Goal: Transaction & Acquisition: Purchase product/service

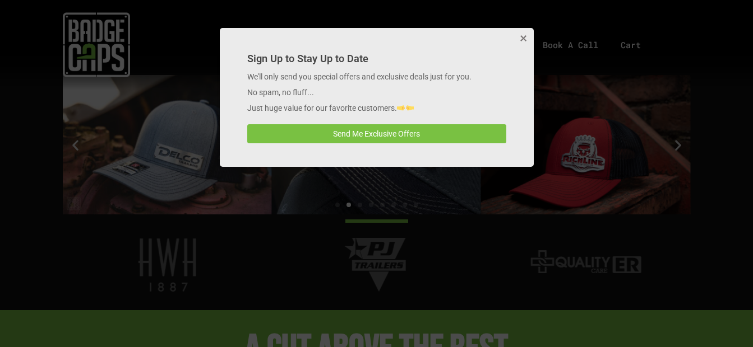
scroll to position [1575, 0]
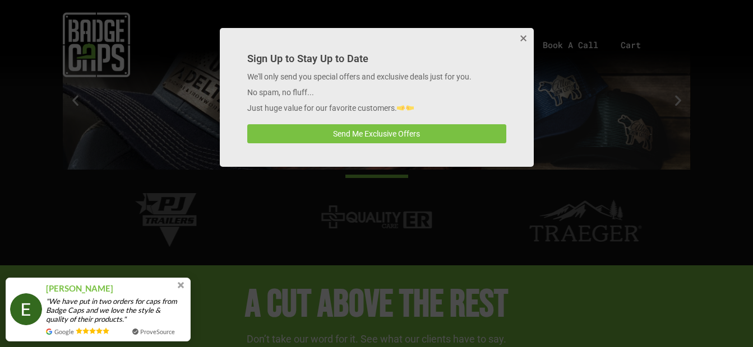
click at [523, 42] on button "Close" at bounding box center [522, 39] width 22 height 22
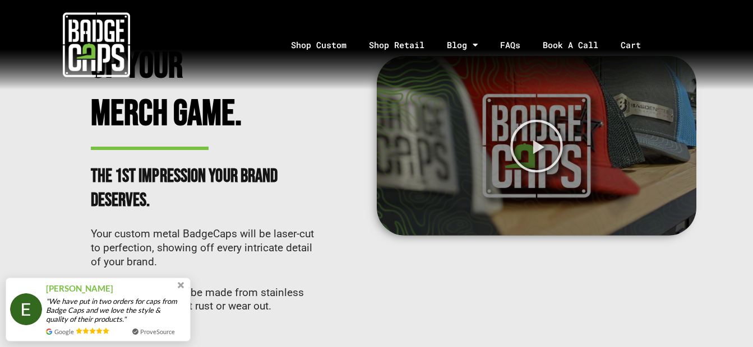
scroll to position [0, 0]
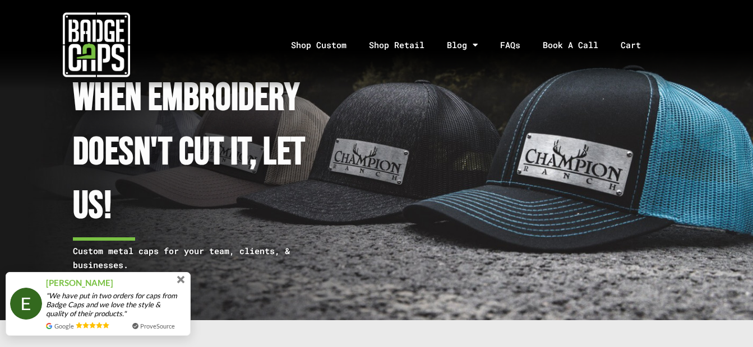
click at [181, 282] on span at bounding box center [181, 280] width 8 height 8
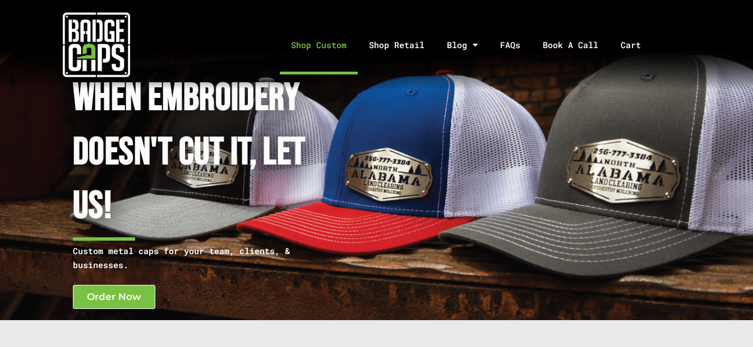
click at [320, 39] on link "Shop Custom" at bounding box center [319, 45] width 78 height 59
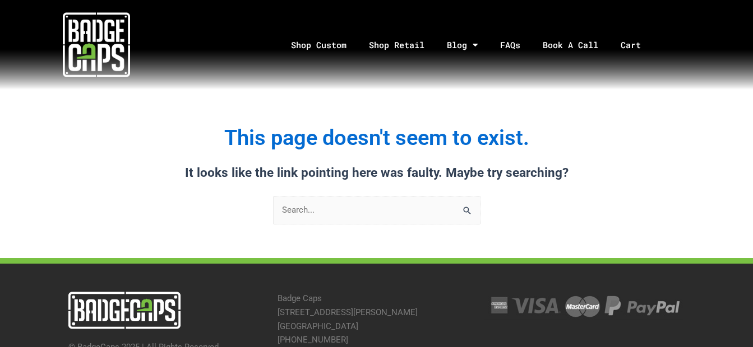
click at [370, 205] on input "Search for:" at bounding box center [376, 210] width 207 height 29
type input "mac tools"
click at [466, 210] on input "Search" at bounding box center [467, 207] width 25 height 23
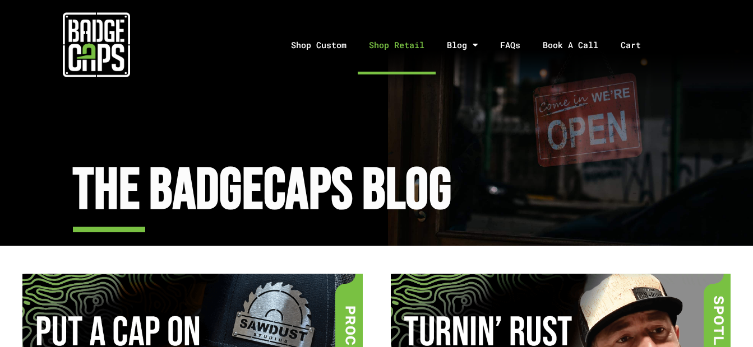
click at [410, 44] on link "Shop Retail" at bounding box center [397, 45] width 78 height 59
